Goal: Task Accomplishment & Management: Manage account settings

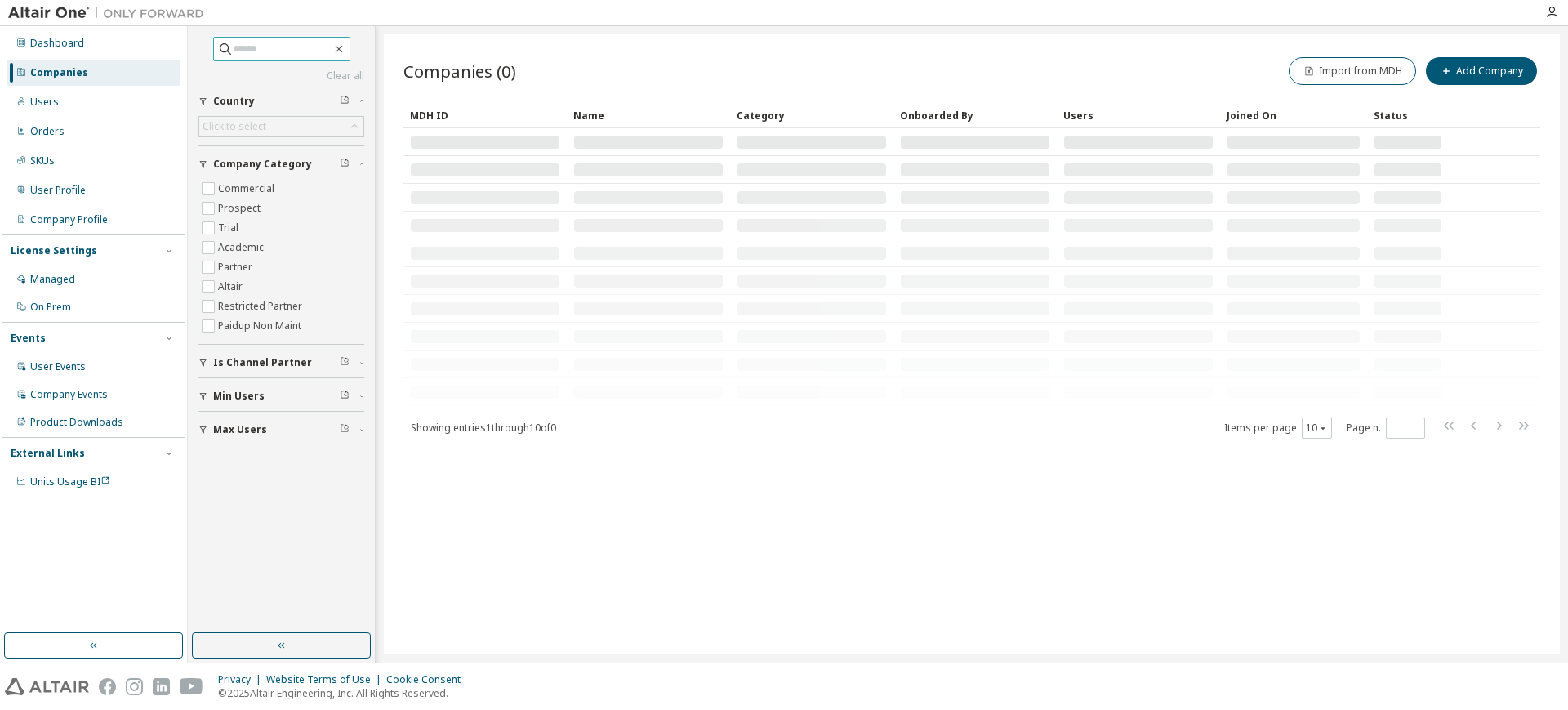
click at [261, 52] on input "text" at bounding box center [282, 49] width 98 height 16
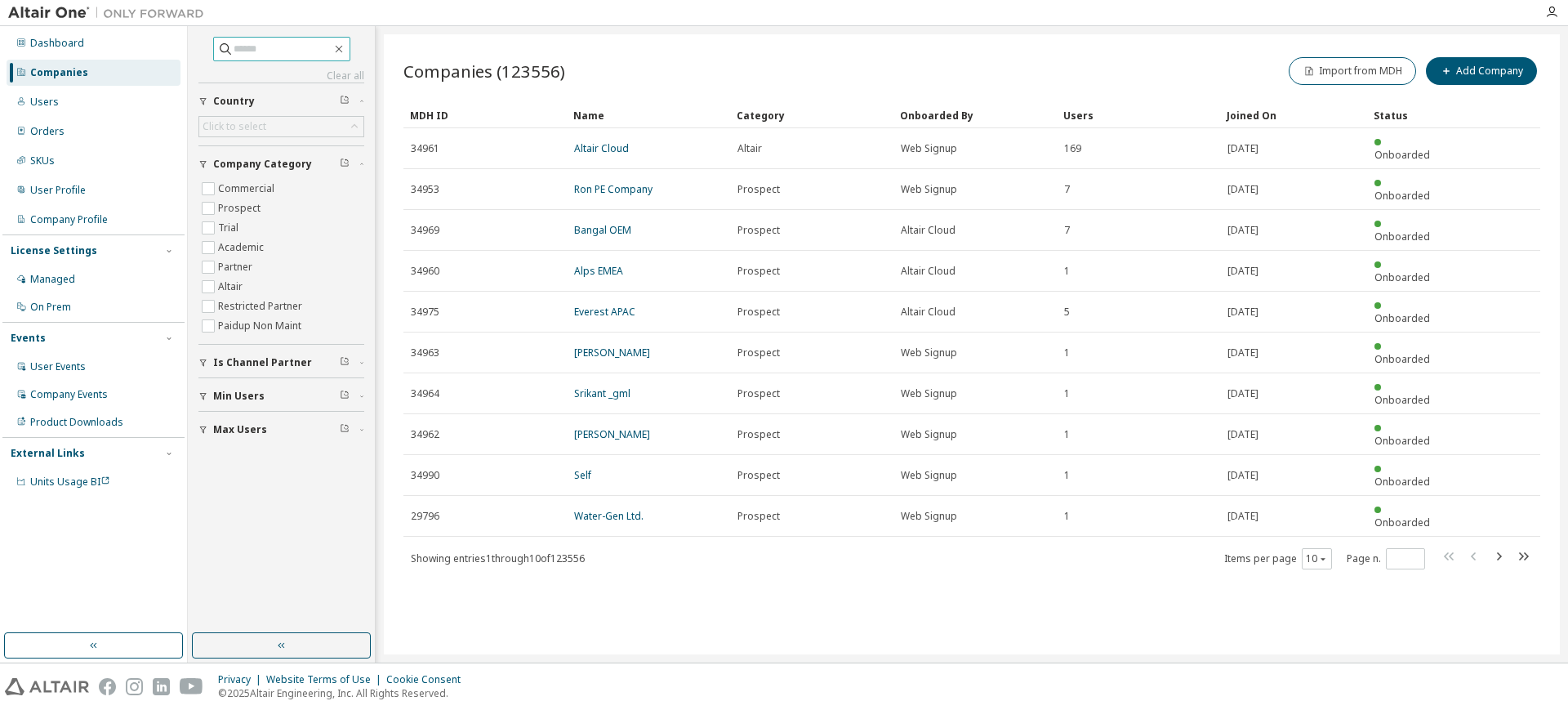
paste input "**********"
type input "**********"
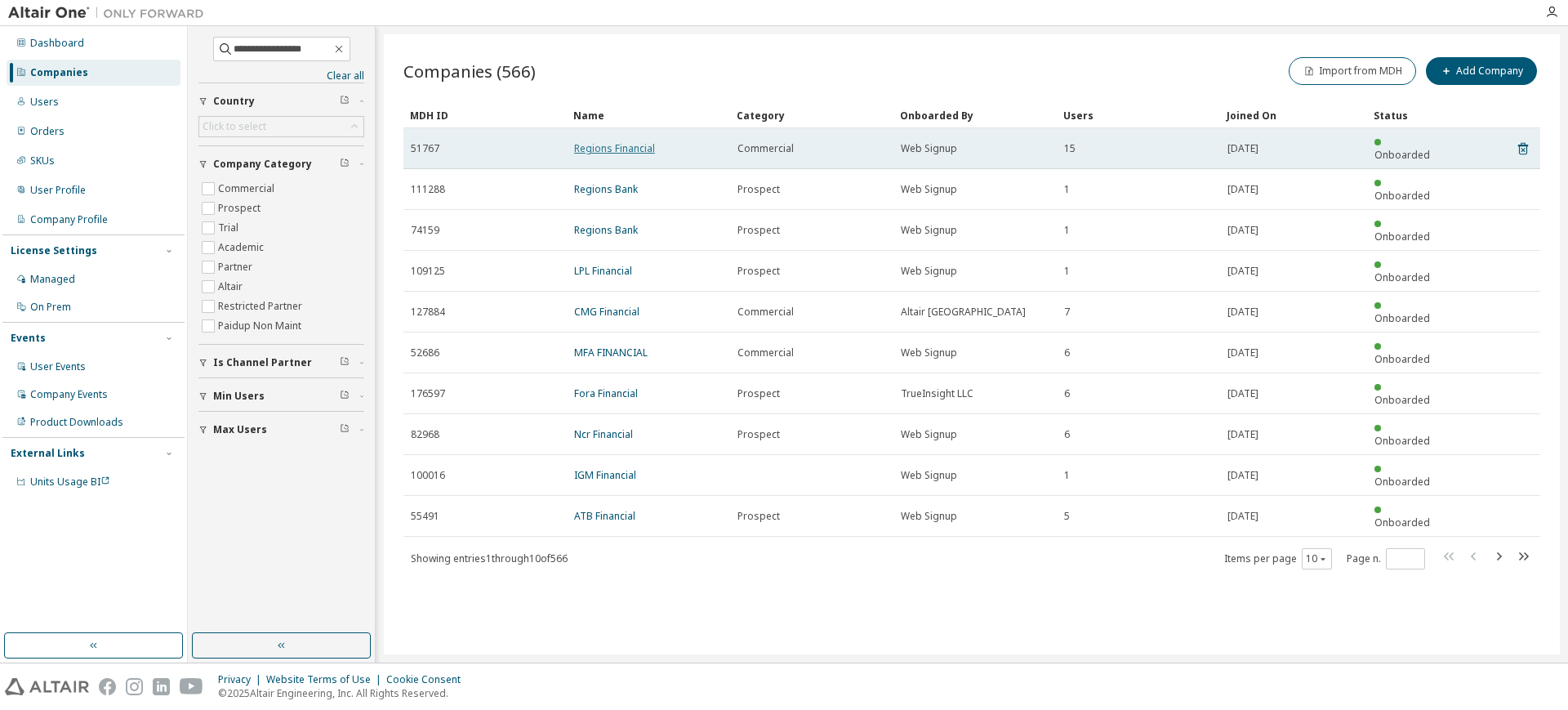
click at [605, 142] on link "Regions Financial" at bounding box center [614, 148] width 80 height 14
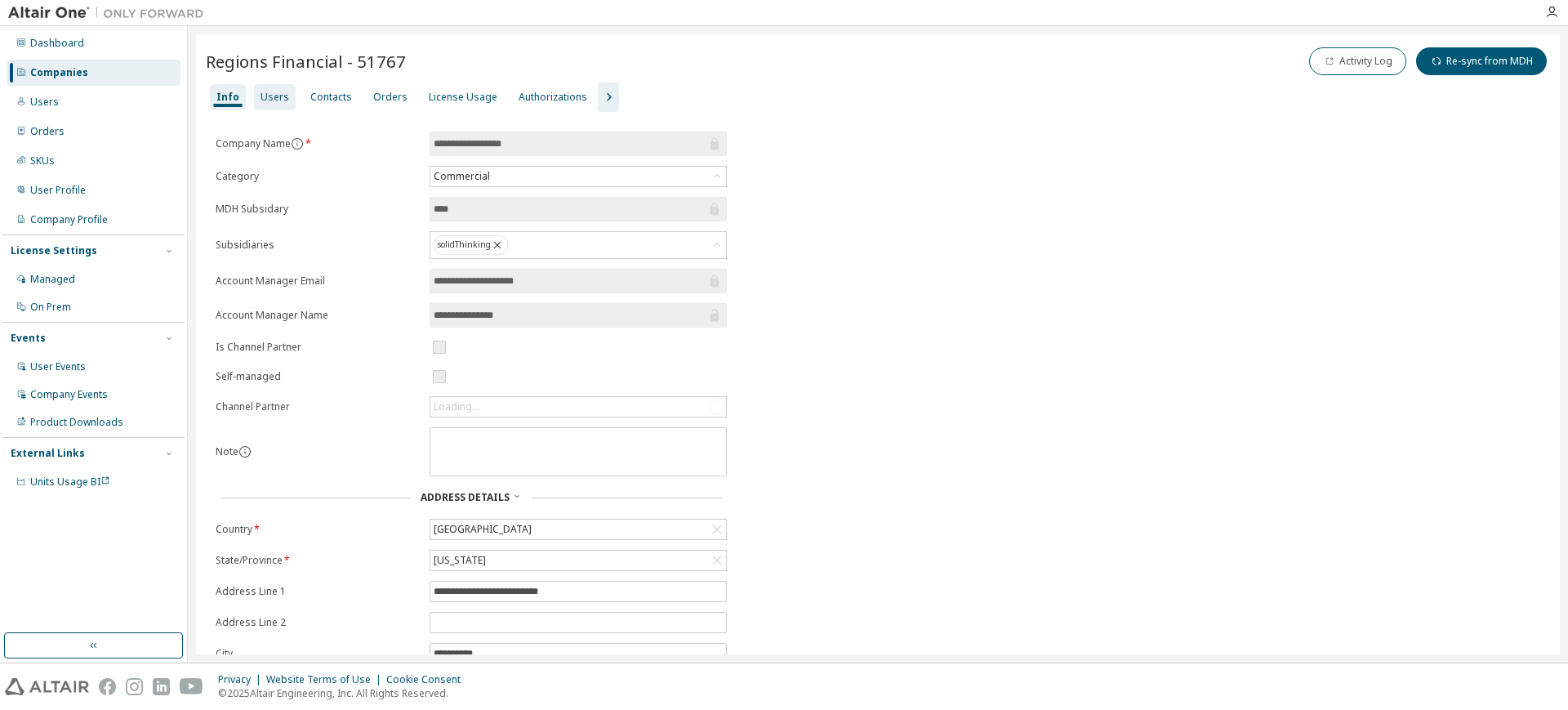
click at [269, 96] on div "Users" at bounding box center [275, 97] width 28 height 13
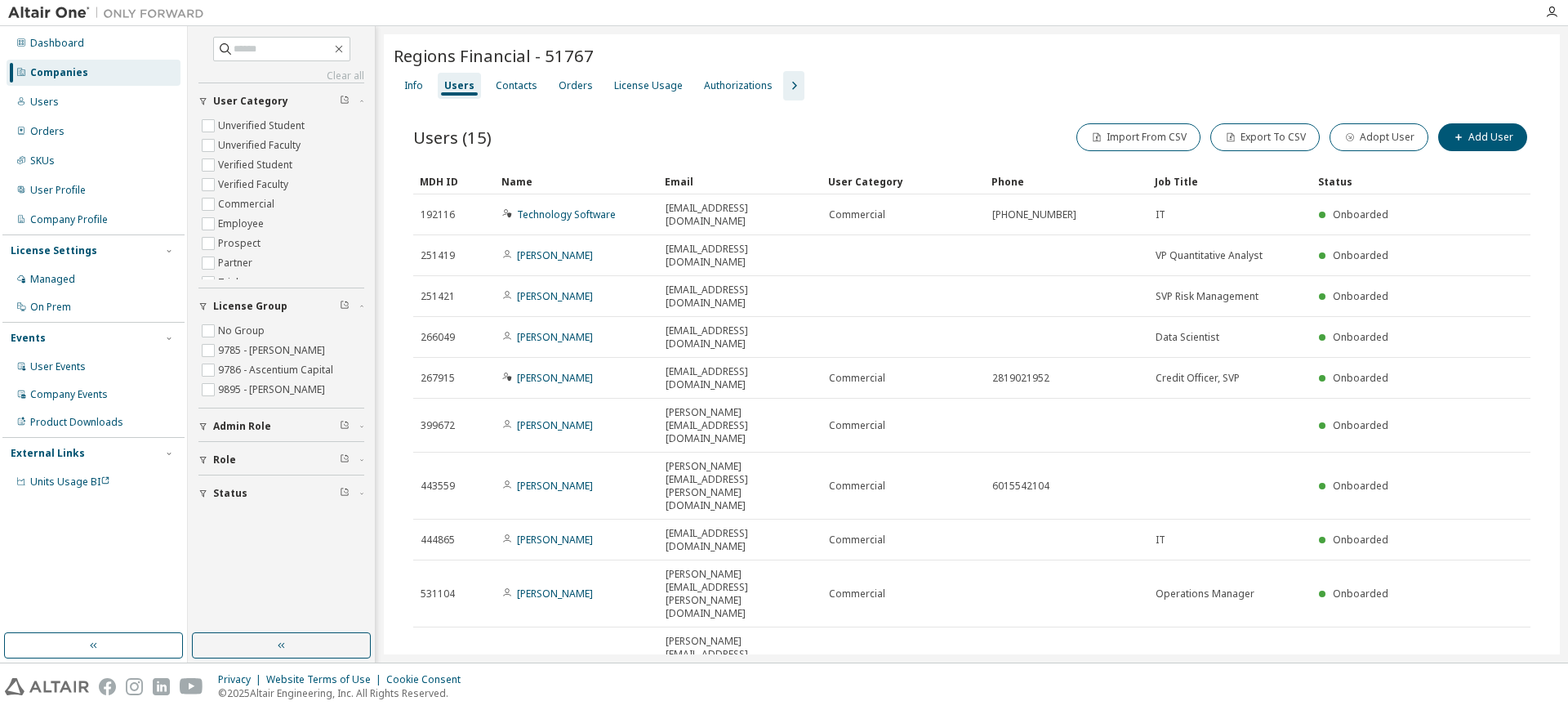
click at [1485, 704] on icon "button" at bounding box center [1488, 713] width 19 height 19
type input "*"
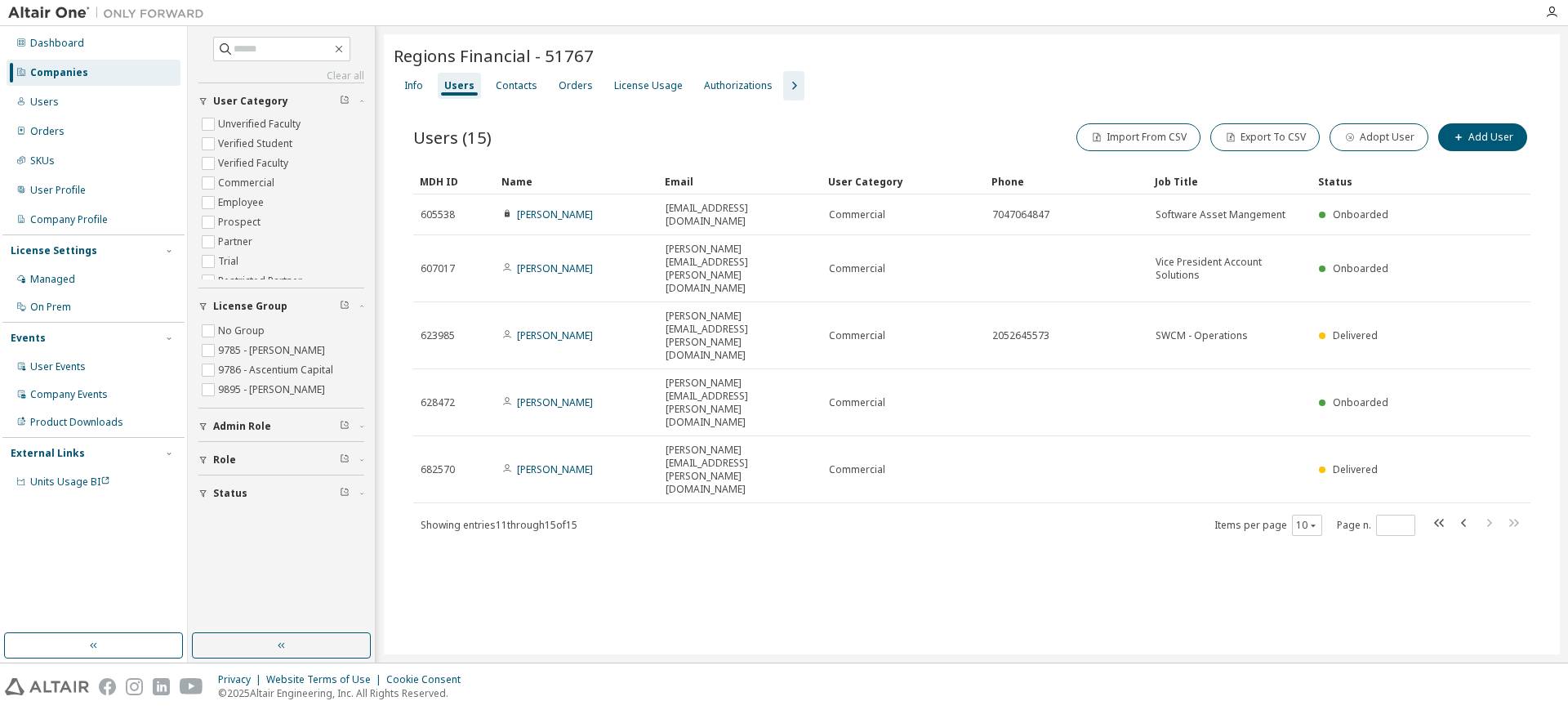
scroll to position [11, 0]
click at [406, 87] on div "Info" at bounding box center [413, 86] width 18 height 13
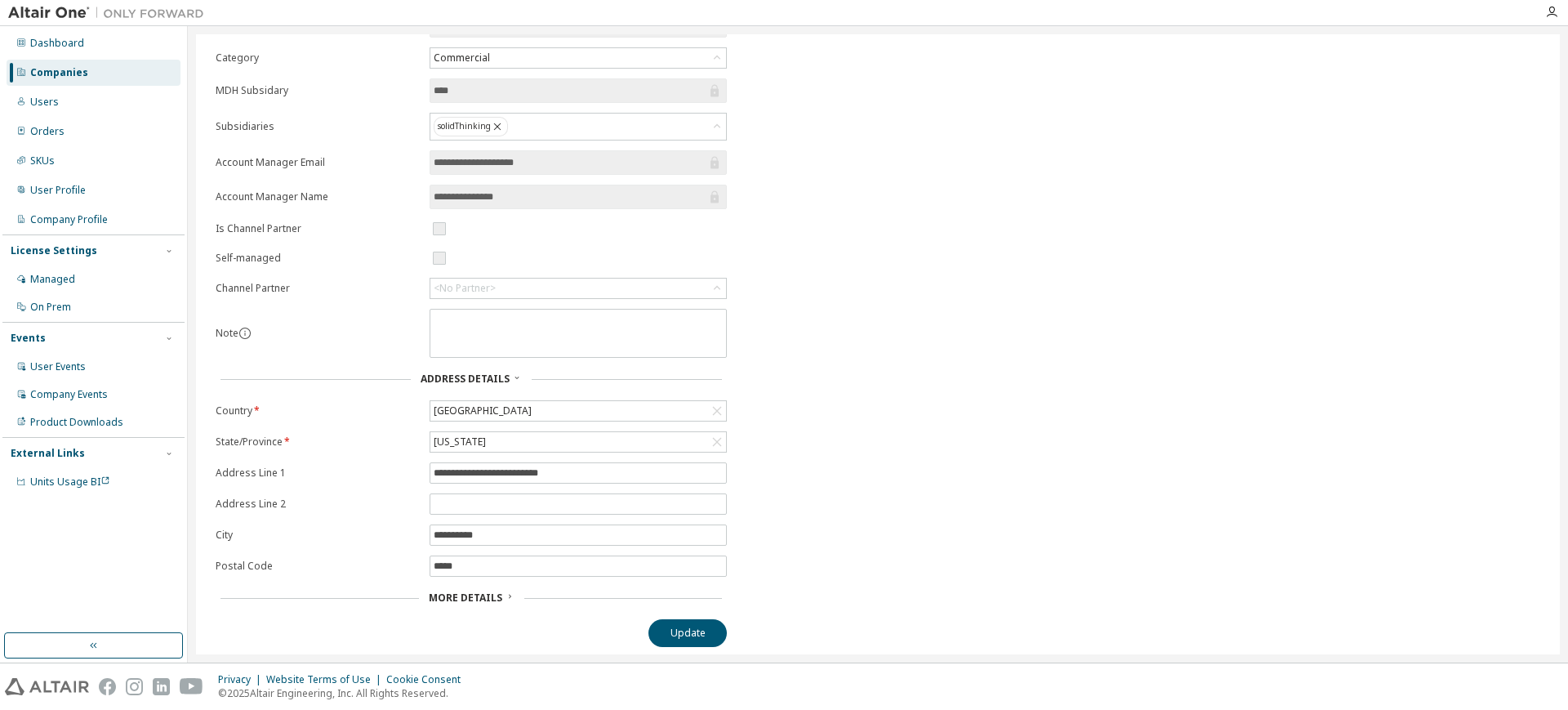
scroll to position [121, 0]
click at [451, 588] on span "More Details" at bounding box center [466, 595] width 74 height 14
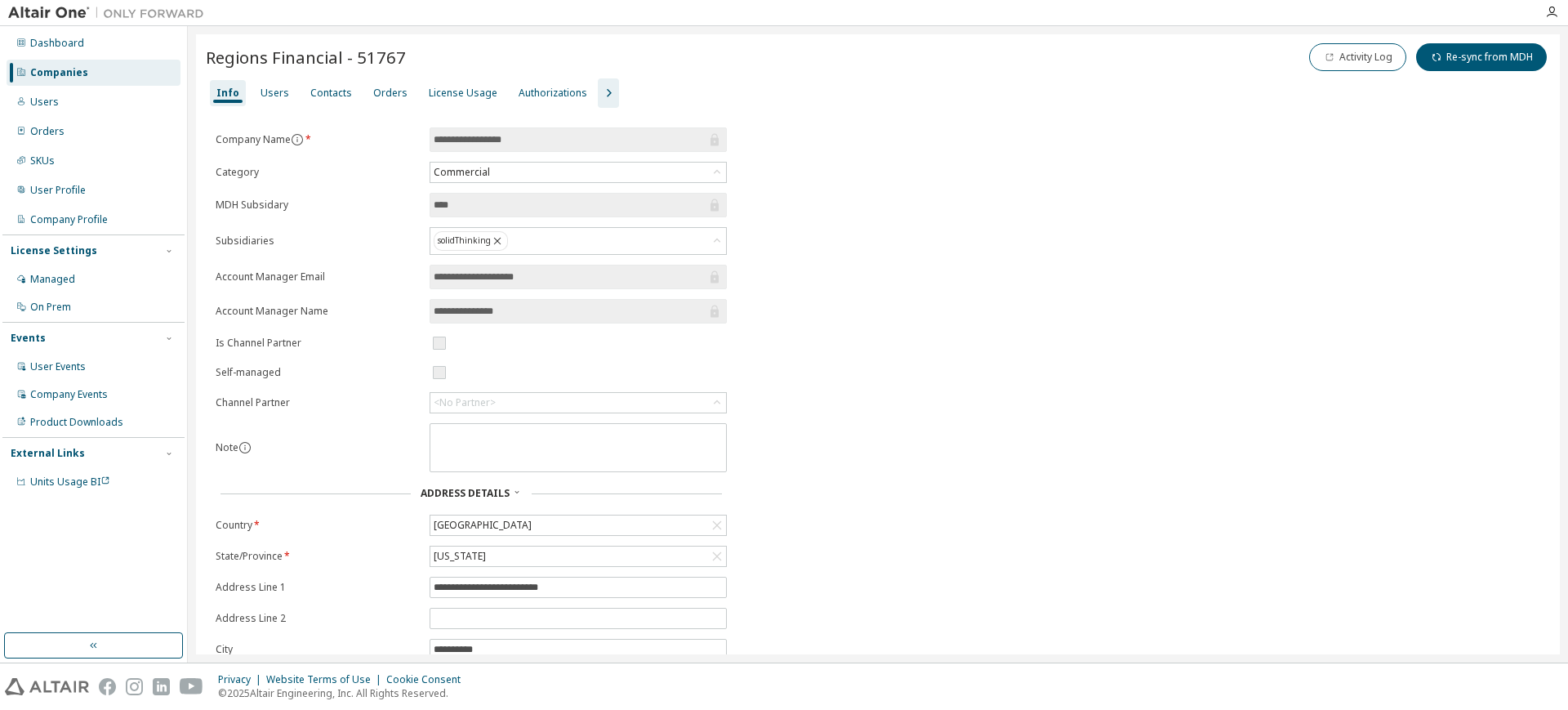
scroll to position [0, 0]
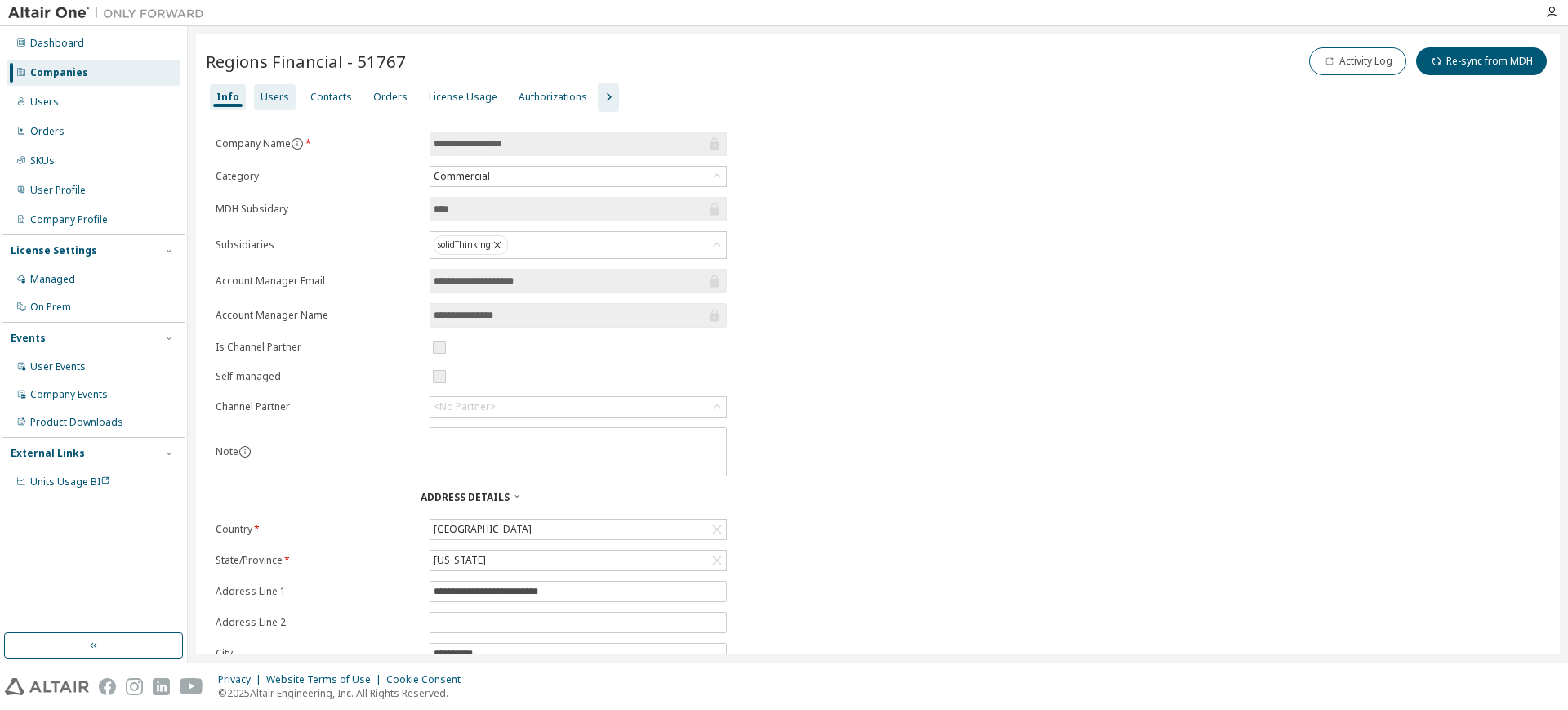
click at [264, 94] on div "Users" at bounding box center [275, 97] width 28 height 13
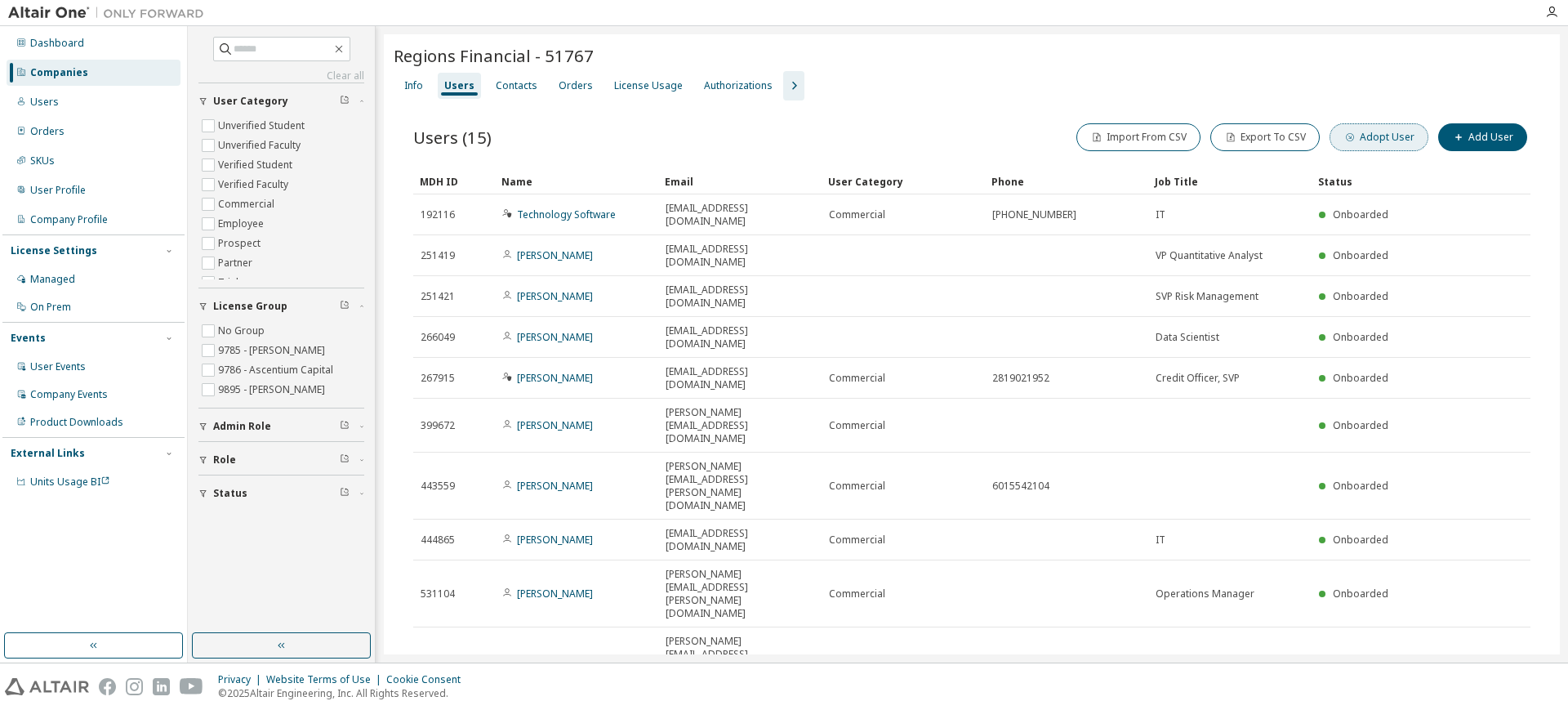
click at [1374, 137] on button "Adopt User" at bounding box center [1379, 137] width 99 height 28
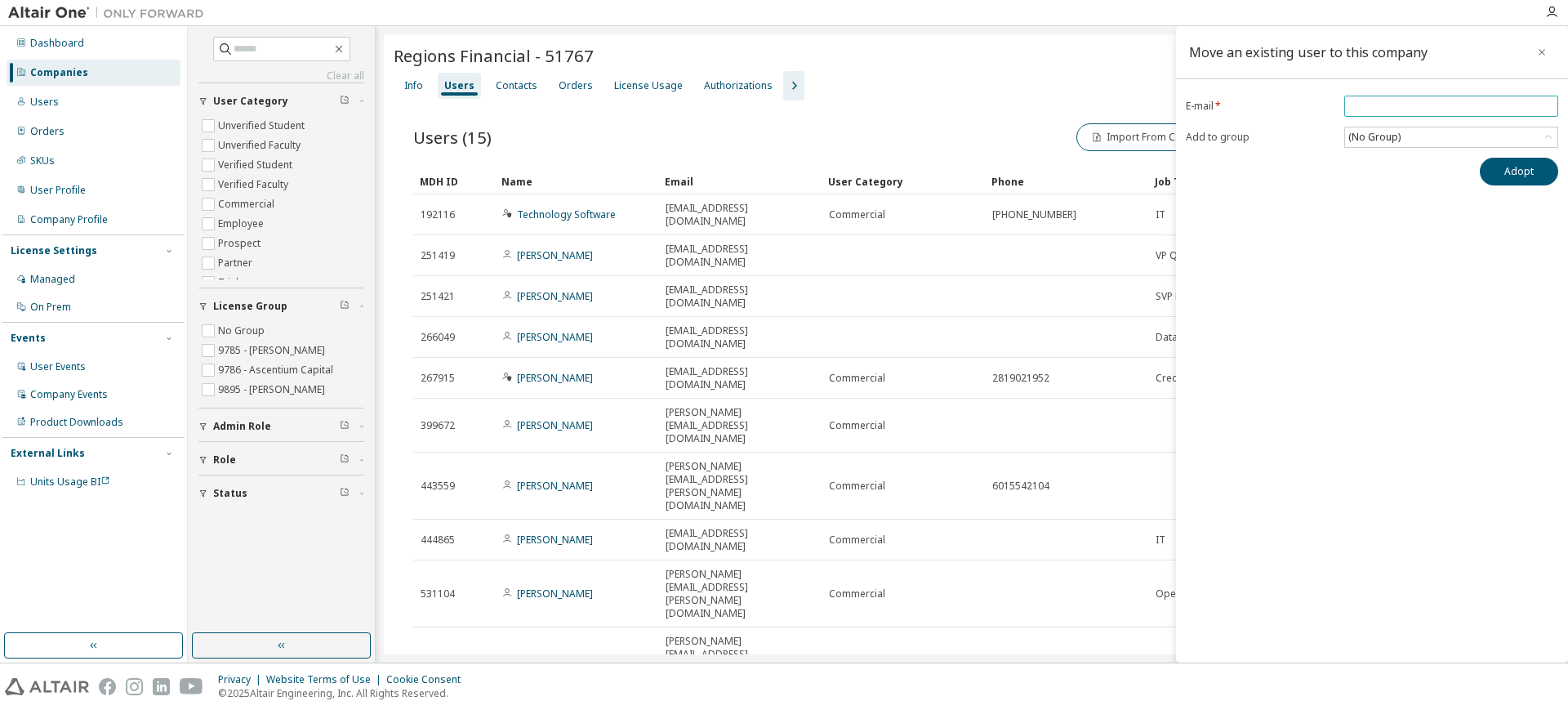
click at [1369, 104] on input "email" at bounding box center [1452, 106] width 206 height 13
type input "**********"
click at [1524, 165] on button "Adopt" at bounding box center [1519, 171] width 79 height 28
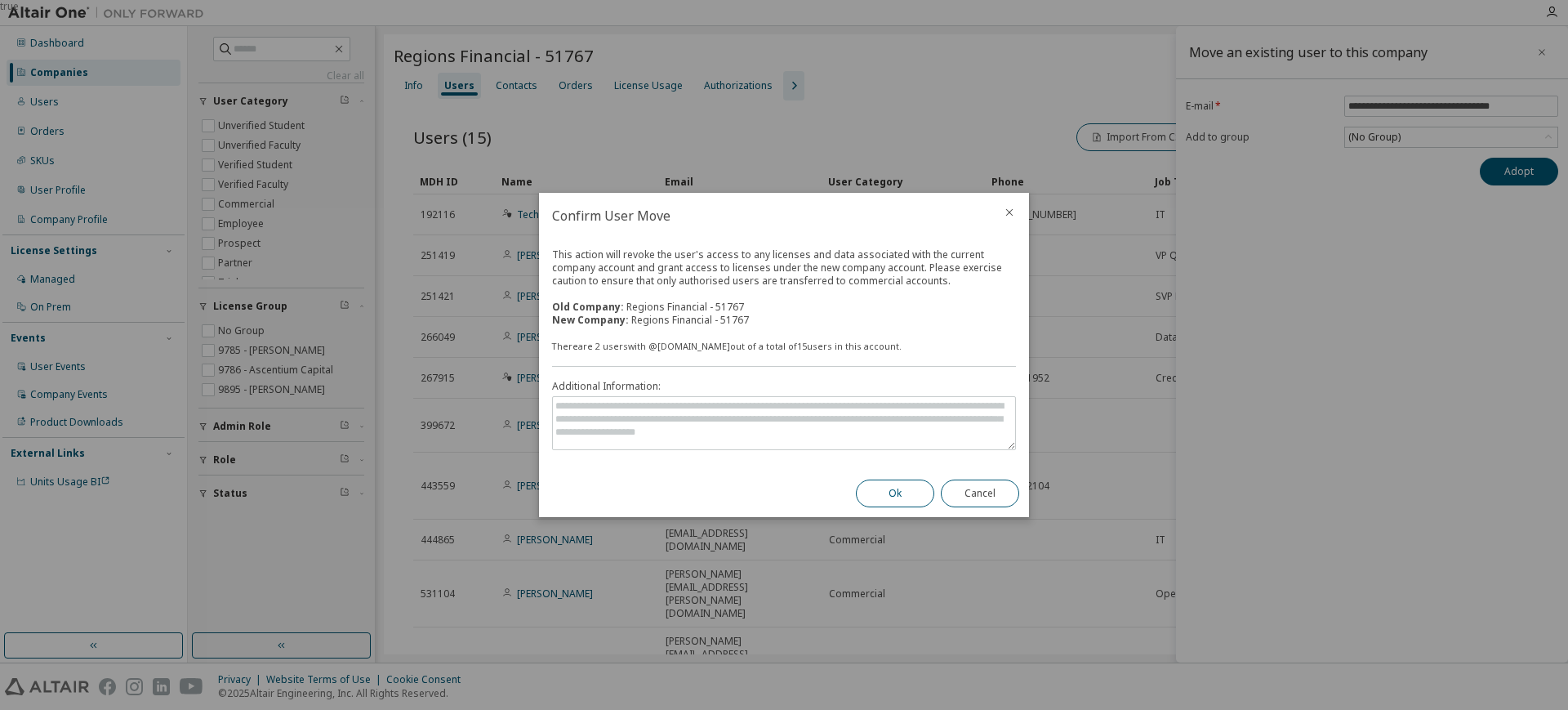
click at [910, 490] on button "Ok" at bounding box center [895, 493] width 79 height 28
